Goal: Task Accomplishment & Management: Complete application form

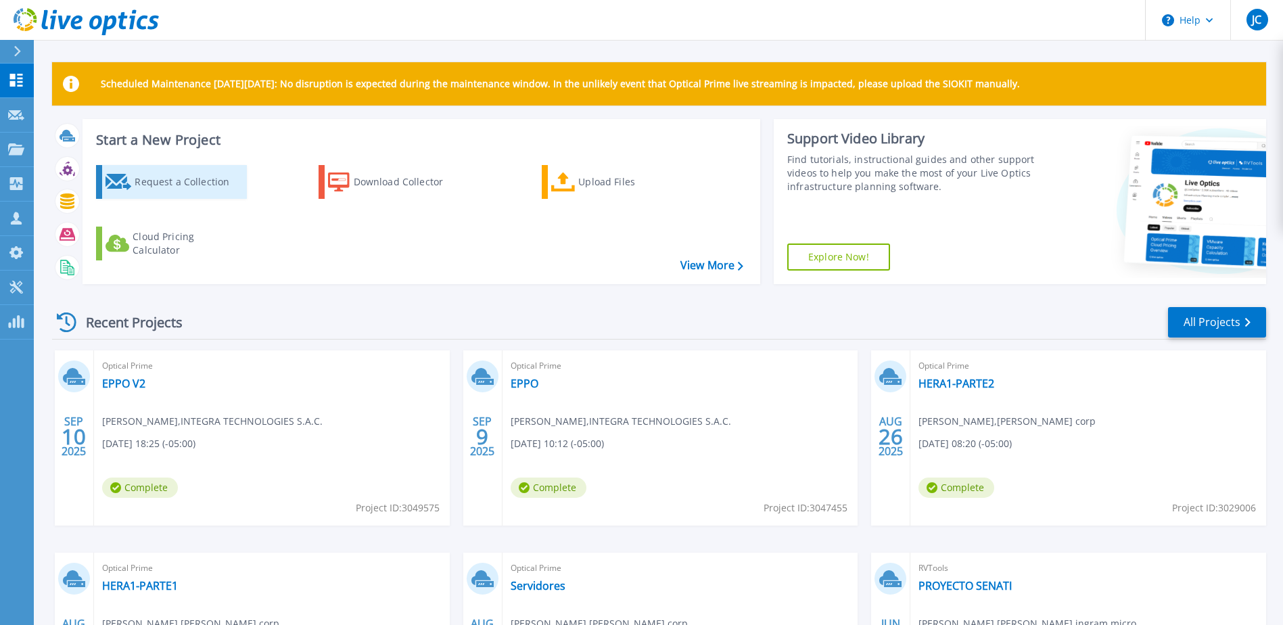
click at [172, 186] on div "Request a Collection" at bounding box center [189, 181] width 108 height 27
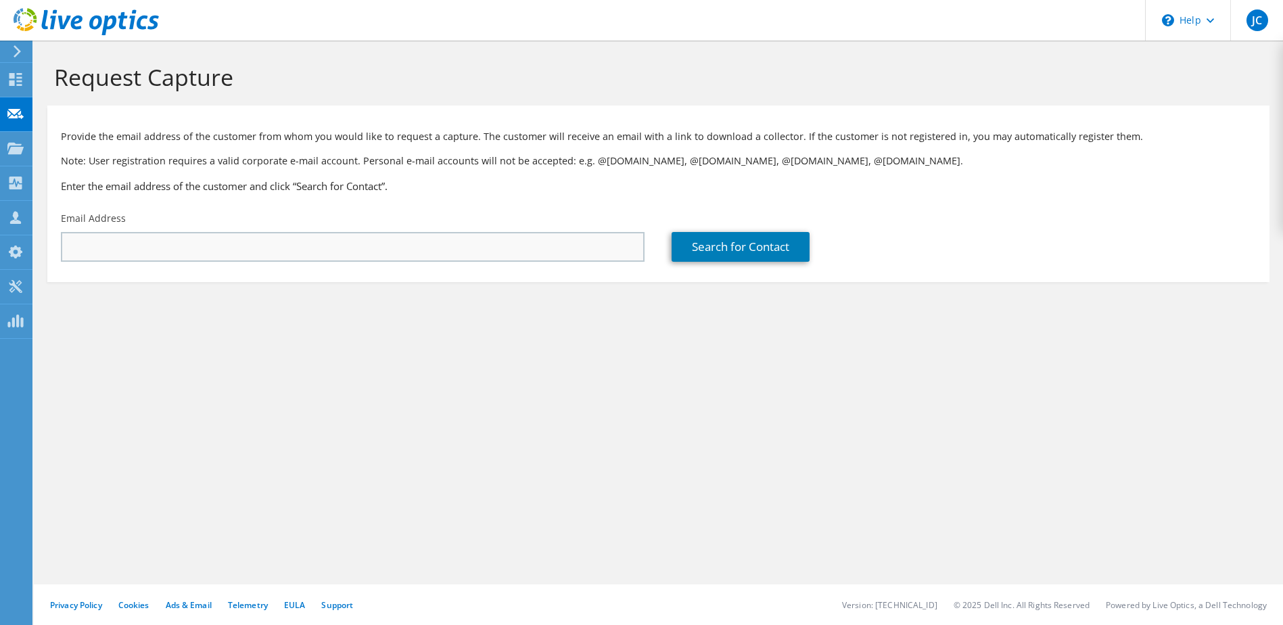
drag, startPoint x: 385, startPoint y: 264, endPoint x: 390, endPoint y: 252, distance: 12.7
click at [390, 255] on div "Email Address" at bounding box center [352, 237] width 611 height 64
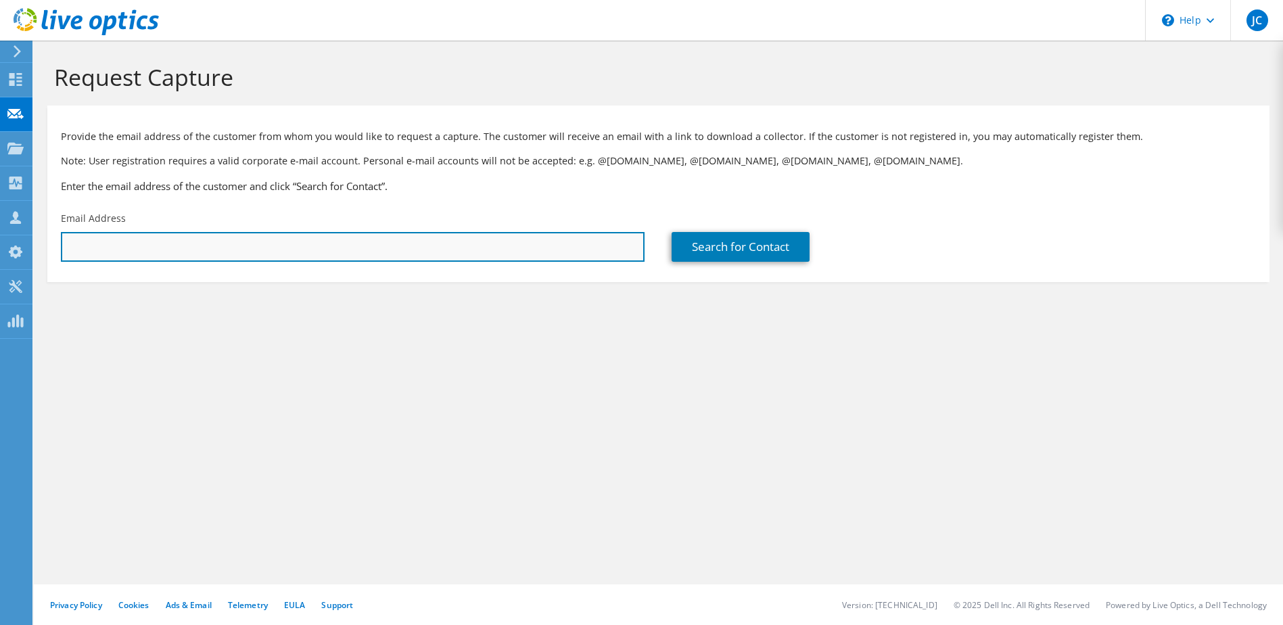
click at [391, 246] on input "text" at bounding box center [353, 247] width 584 height 30
paste input "[EMAIL_ADDRESS][DOMAIN_NAME]"
type input "[EMAIL_ADDRESS][DOMAIN_NAME]"
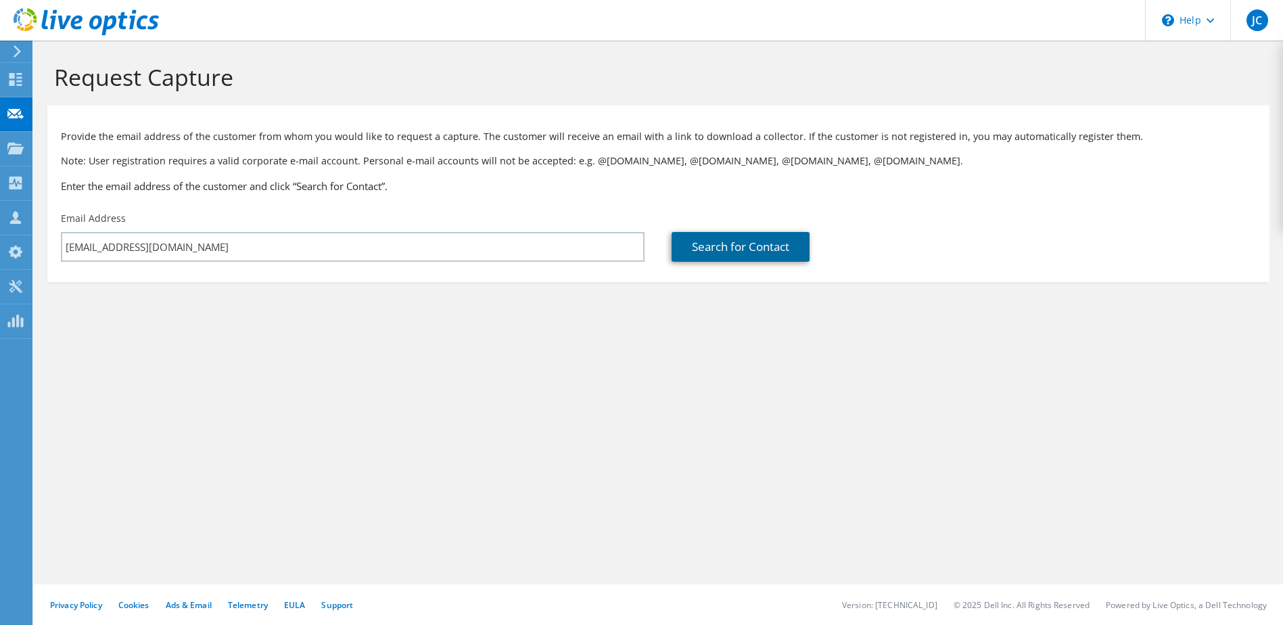
click at [716, 252] on link "Search for Contact" at bounding box center [741, 247] width 138 height 30
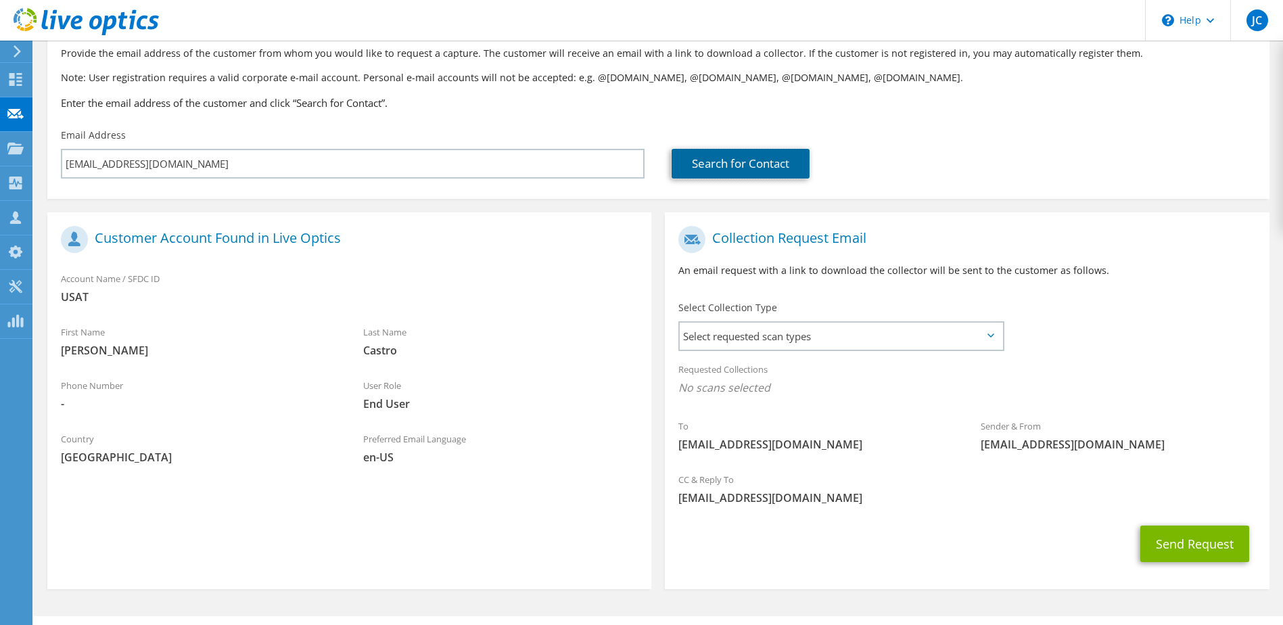
scroll to position [115, 0]
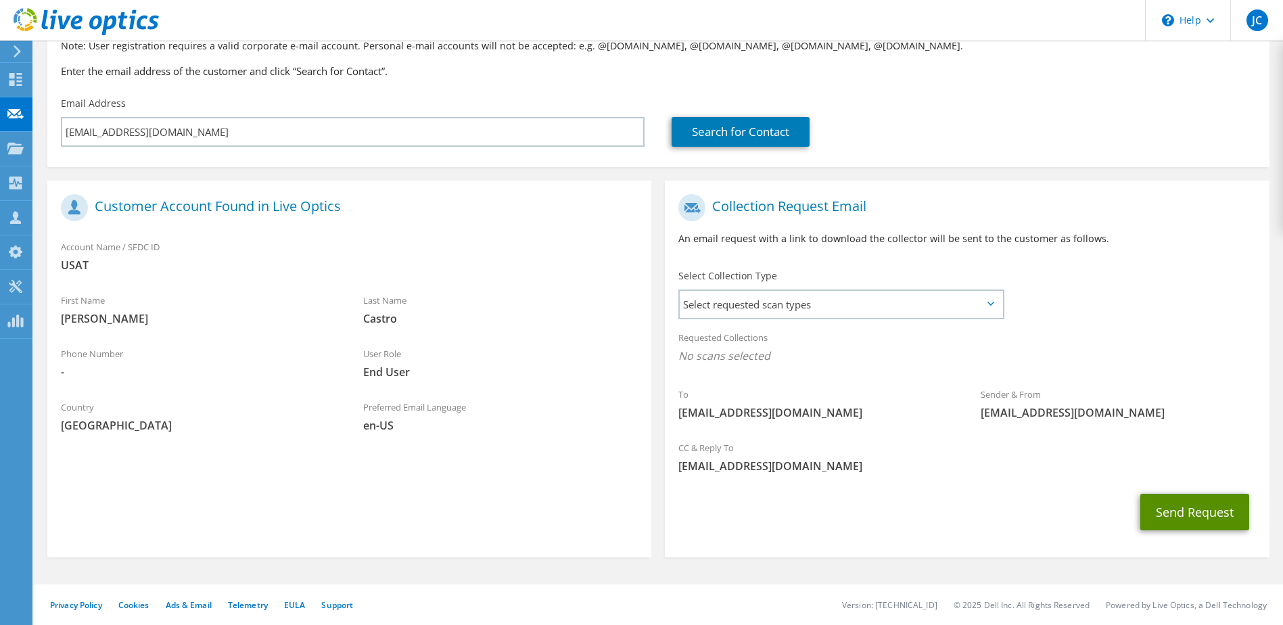
click at [1183, 515] on button "Send Request" at bounding box center [1194, 512] width 109 height 37
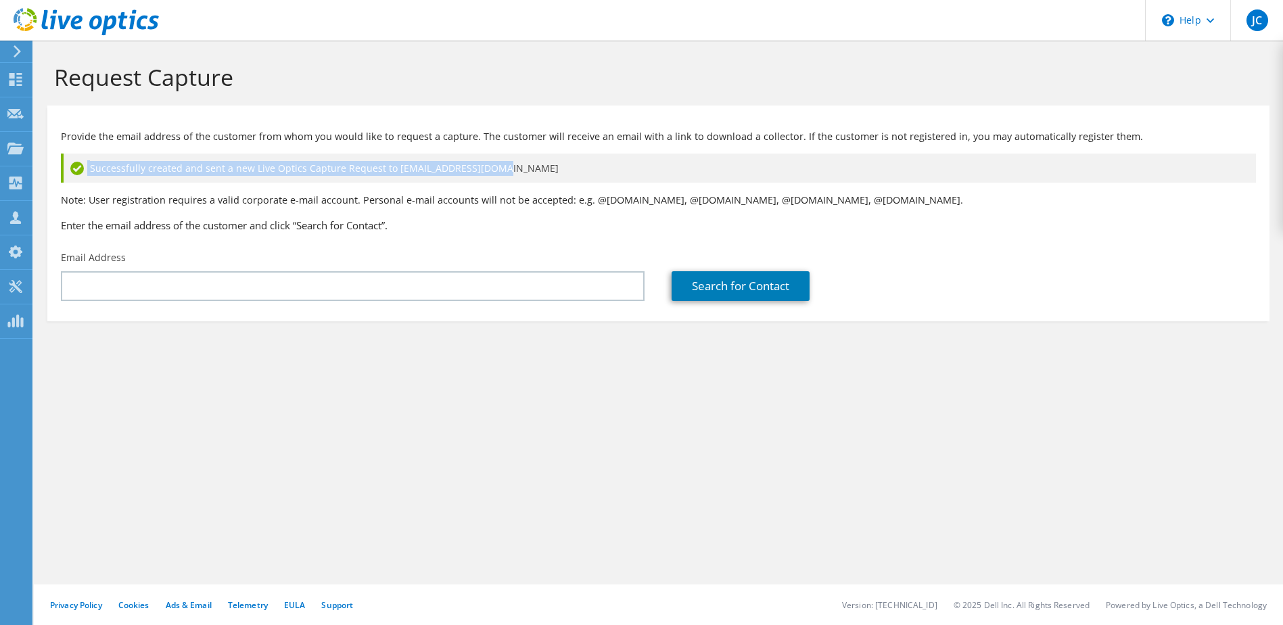
drag, startPoint x: 488, startPoint y: 170, endPoint x: 87, endPoint y: 175, distance: 401.2
click at [86, 175] on div "Successfully created and sent a new Live Optics Capture Request to [EMAIL_ADDRE…" at bounding box center [658, 168] width 1195 height 29
drag, startPoint x: 87, startPoint y: 175, endPoint x: 173, endPoint y: 170, distance: 86.1
click at [173, 170] on span "Successfully created and sent a new Live Optics Capture Request to jlcastro@usa…" at bounding box center [324, 168] width 469 height 15
drag, startPoint x: 93, startPoint y: 167, endPoint x: 408, endPoint y: 164, distance: 315.2
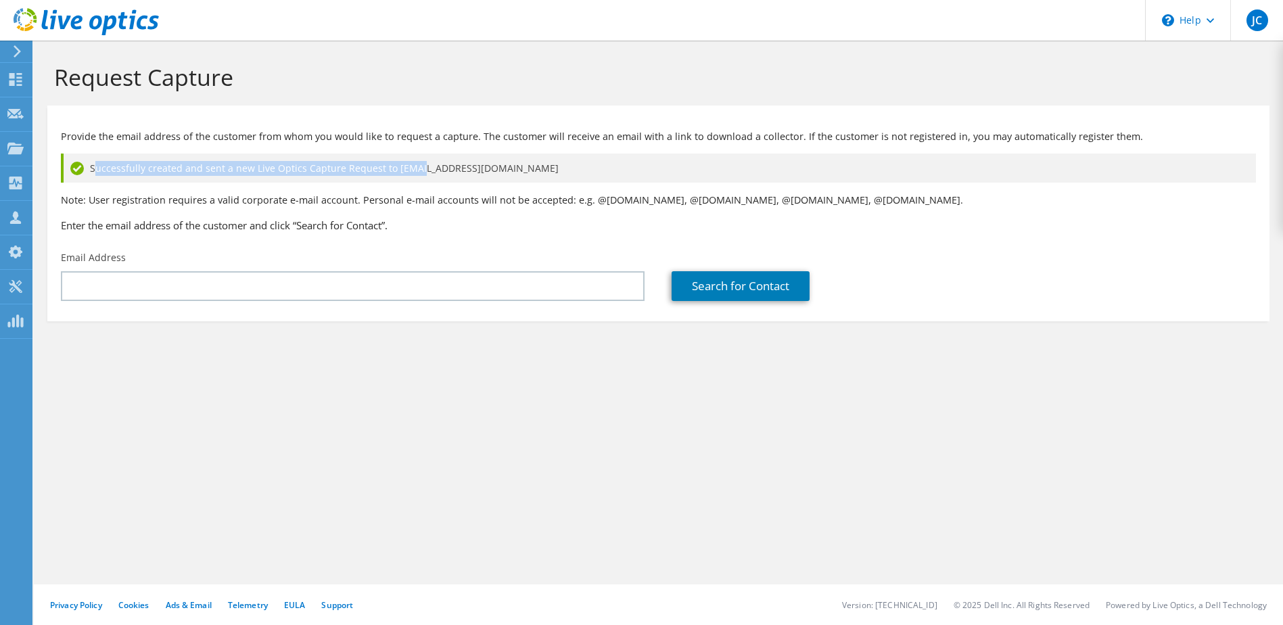
click at [408, 164] on span "Successfully created and sent a new Live Optics Capture Request to jlcastro@usa…" at bounding box center [324, 168] width 469 height 15
drag, startPoint x: 408, startPoint y: 164, endPoint x: 389, endPoint y: 172, distance: 20.3
click at [390, 172] on span "Successfully created and sent a new Live Optics Capture Request to jlcastro@usa…" at bounding box center [324, 168] width 469 height 15
drag, startPoint x: 388, startPoint y: 167, endPoint x: 499, endPoint y: 161, distance: 110.4
click at [499, 161] on div "Successfully created and sent a new Live Optics Capture Request to jlcastro@usa…" at bounding box center [658, 168] width 1195 height 29
